Goal: Complete application form

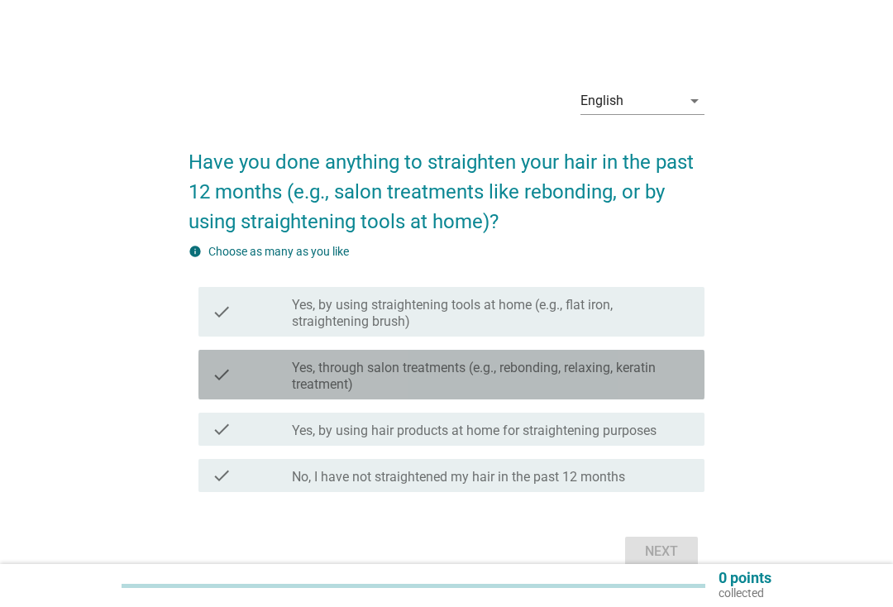
click at [625, 381] on label "Yes, through salon treatments (e.g., rebonding, relaxing, keratin treatment)" at bounding box center [491, 376] width 399 height 33
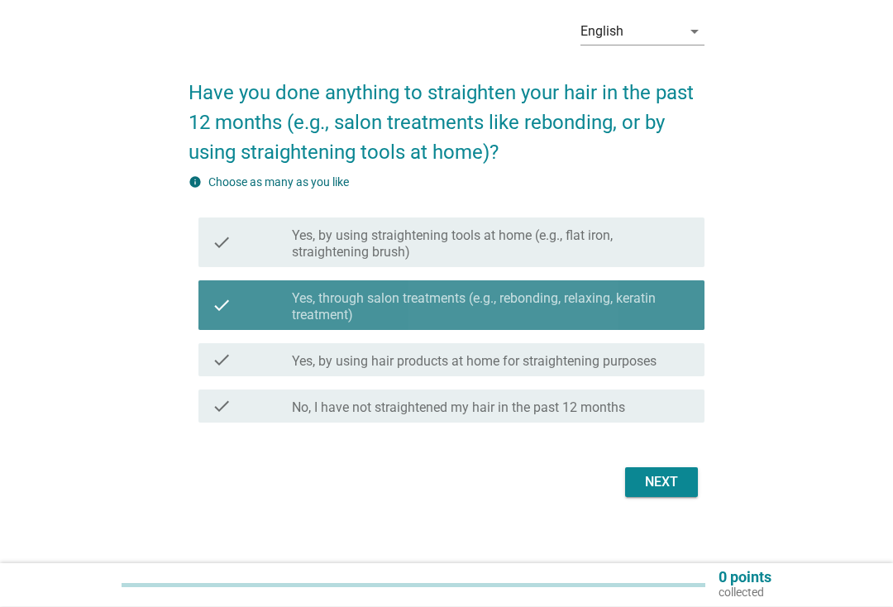
scroll to position [69, 0]
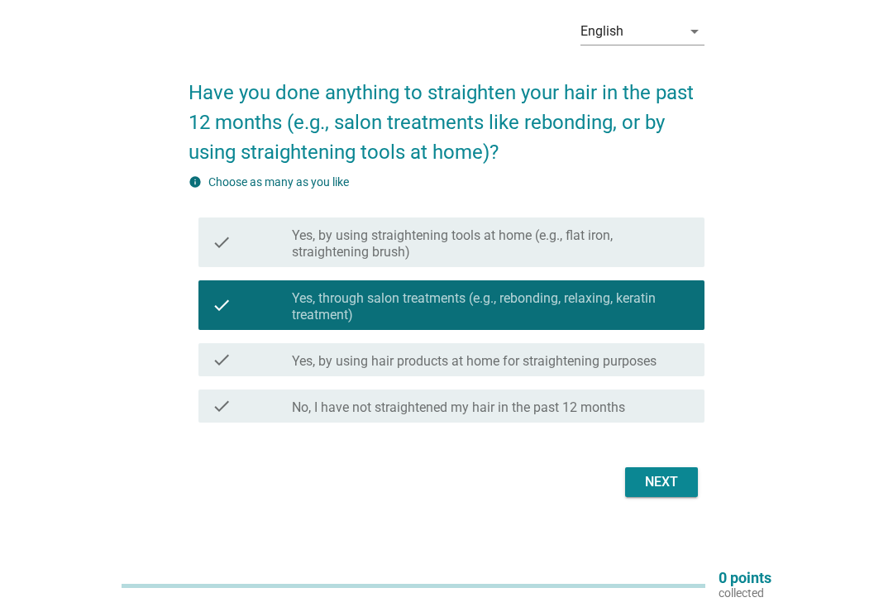
click at [665, 470] on button "Next" at bounding box center [661, 482] width 73 height 30
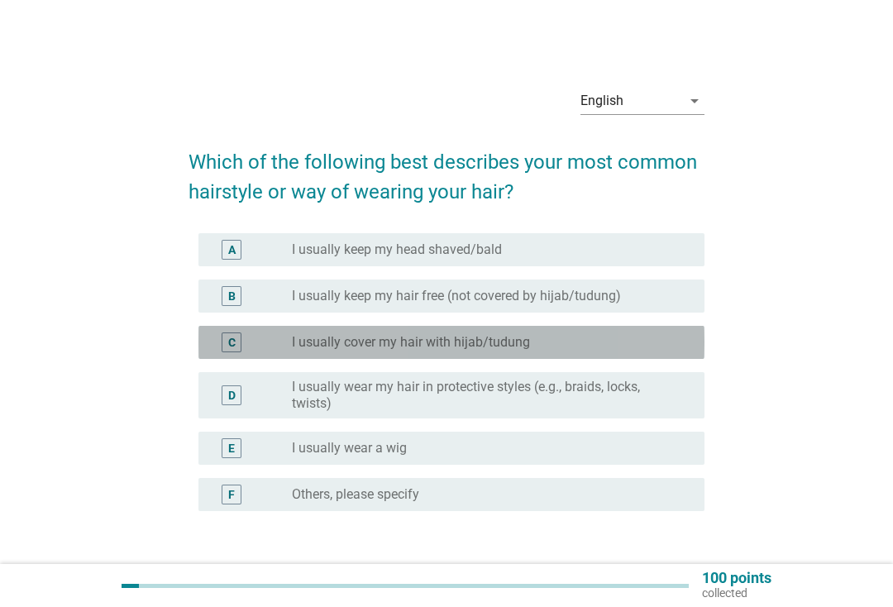
click at [628, 346] on div "radio_button_unchecked I usually cover my hair with hijab/tudung" at bounding box center [485, 342] width 386 height 17
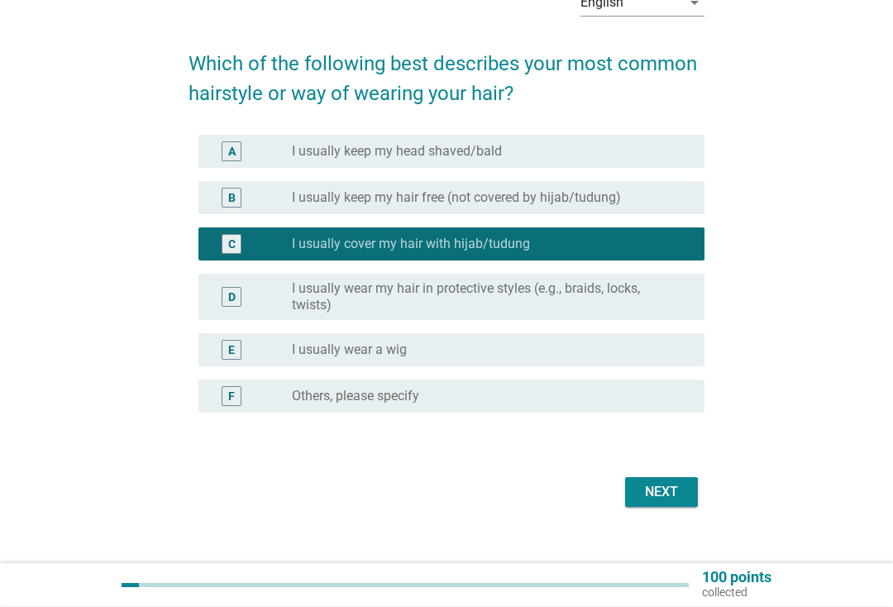
scroll to position [121, 0]
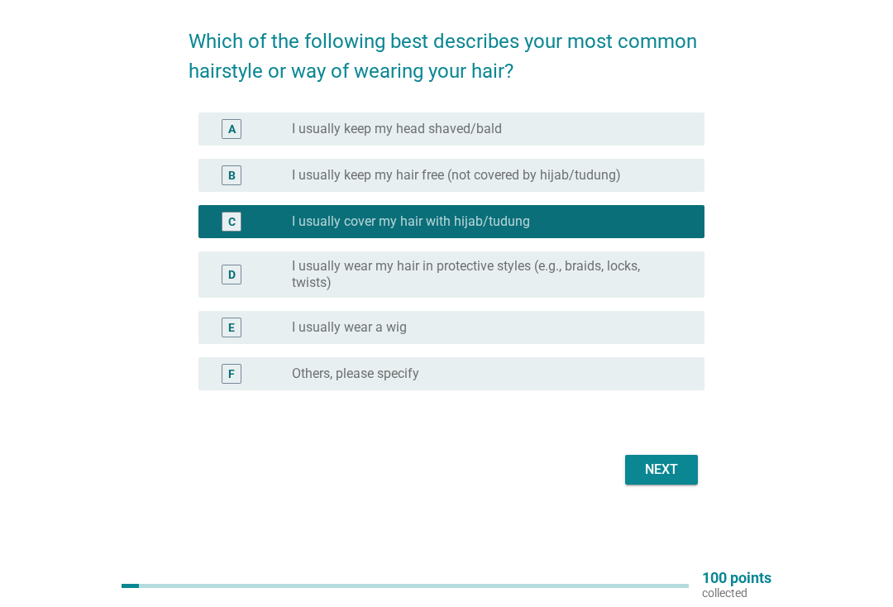
click at [677, 470] on div "Next" at bounding box center [661, 470] width 46 height 20
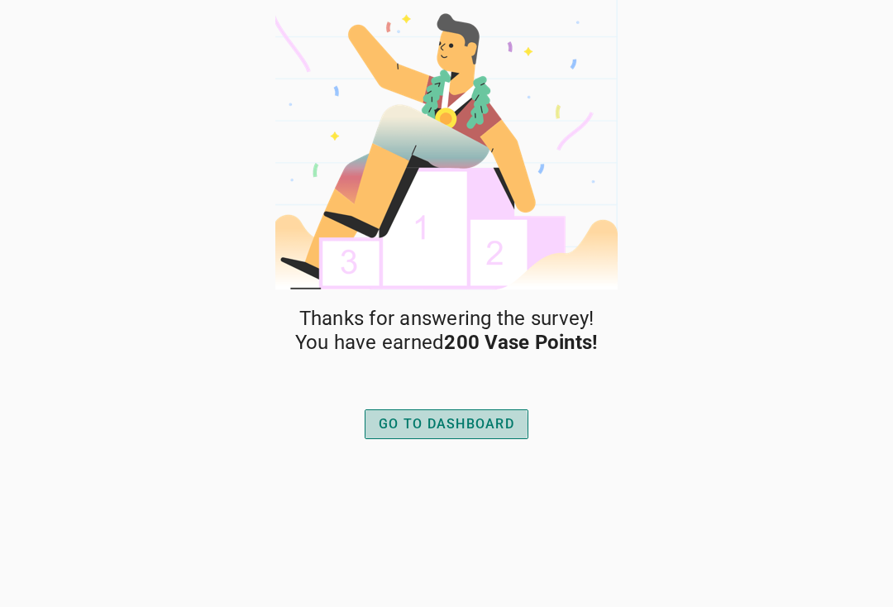
click at [518, 426] on button "GO TO DASHBOARD" at bounding box center [447, 424] width 164 height 30
